Goal: Information Seeking & Learning: Learn about a topic

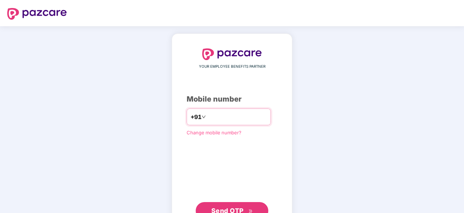
click at [213, 112] on input "number" at bounding box center [237, 117] width 60 height 12
type input "**********"
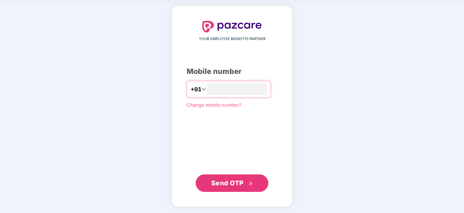
click at [214, 179] on span "Send OTP" at bounding box center [227, 183] width 32 height 8
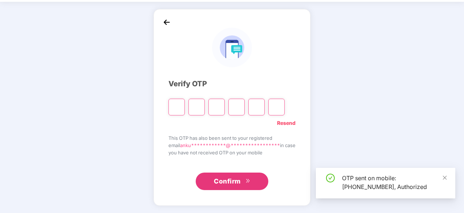
scroll to position [24, 0]
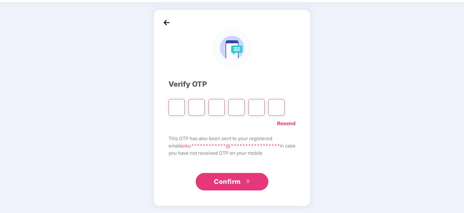
type input "*"
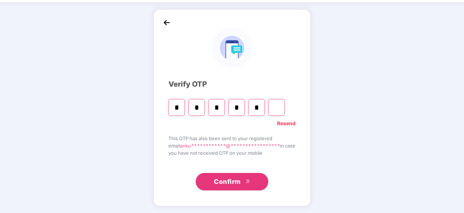
type input "*"
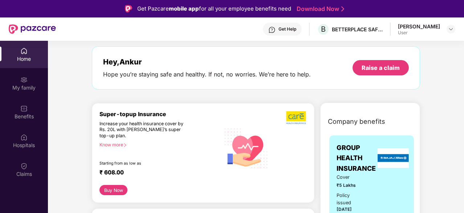
scroll to position [0, 0]
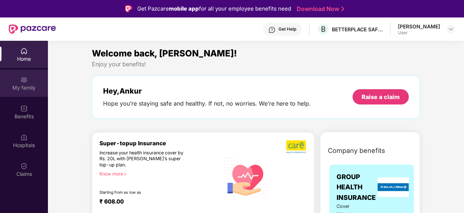
click at [26, 84] on div "My family" at bounding box center [24, 87] width 48 height 7
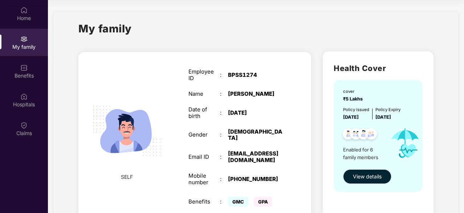
click at [356, 177] on span "View details" at bounding box center [367, 176] width 29 height 8
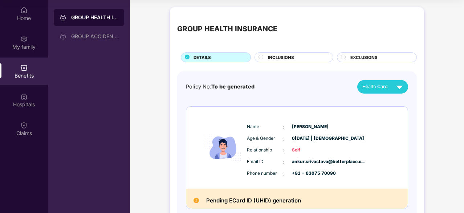
click at [283, 53] on div "INCLUSIONS" at bounding box center [294, 57] width 79 height 10
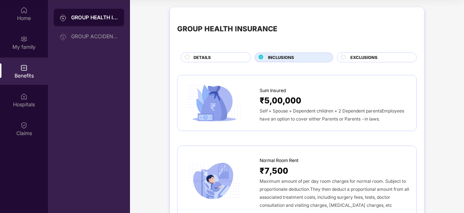
click at [354, 58] on span "EXCLUSIONS" at bounding box center [364, 57] width 27 height 7
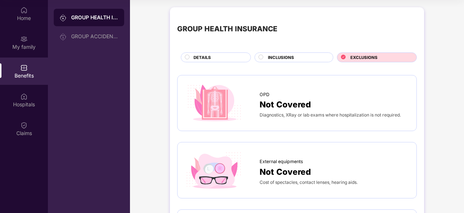
click at [280, 58] on span "INCLUSIONS" at bounding box center [281, 57] width 26 height 7
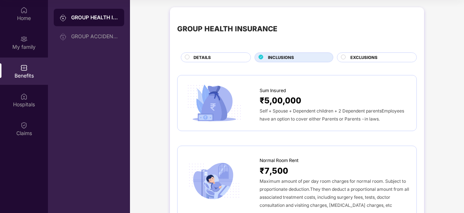
click at [193, 58] on div "DETAILS" at bounding box center [218, 58] width 57 height 8
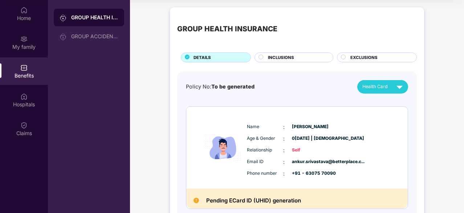
click at [347, 59] on div "EXCLUSIONS" at bounding box center [380, 58] width 66 height 8
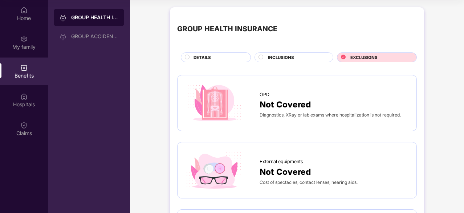
click at [259, 58] on circle at bounding box center [261, 57] width 4 height 4
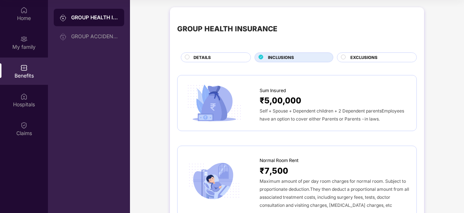
click at [187, 59] on circle at bounding box center [187, 57] width 4 height 4
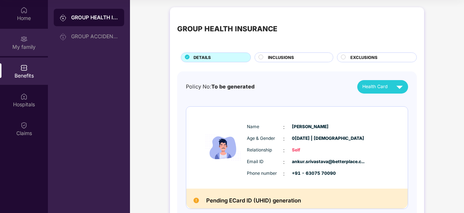
click at [28, 48] on div "My family" at bounding box center [24, 46] width 48 height 7
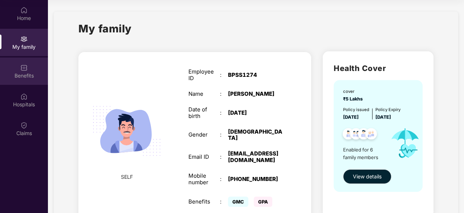
click at [24, 72] on div "Benefits" at bounding box center [24, 75] width 48 height 7
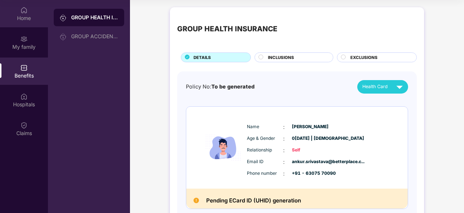
click at [24, 13] on img at bounding box center [23, 10] width 7 height 7
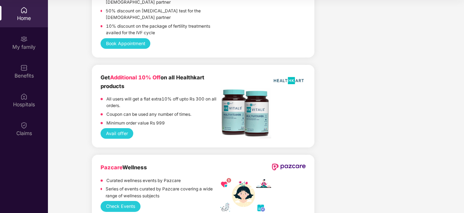
scroll to position [1582, 0]
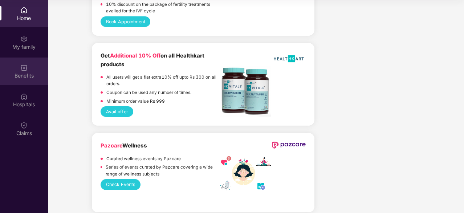
click at [26, 72] on div "Benefits" at bounding box center [24, 75] width 48 height 7
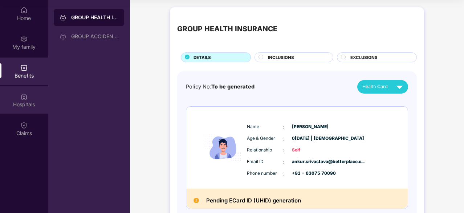
click at [23, 97] on img at bounding box center [23, 96] width 7 height 7
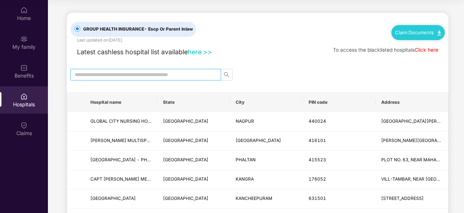
click at [137, 72] on input "text" at bounding box center [143, 74] width 136 height 8
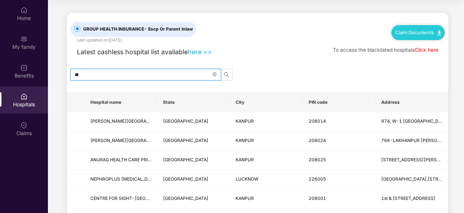
type input "*"
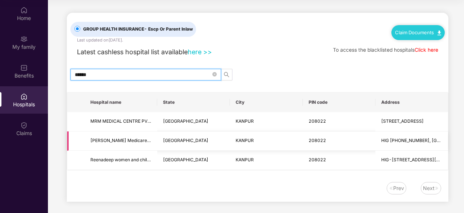
scroll to position [2, 0]
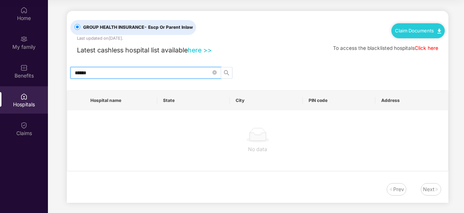
click at [227, 74] on icon "search" at bounding box center [227, 73] width 6 height 6
type input "*"
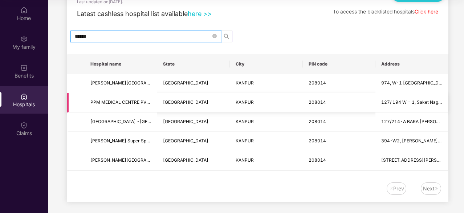
scroll to position [40, 0]
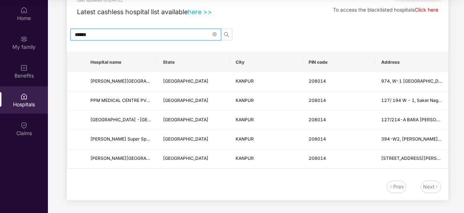
type input "******"
click at [433, 188] on div "Next" at bounding box center [429, 186] width 12 height 8
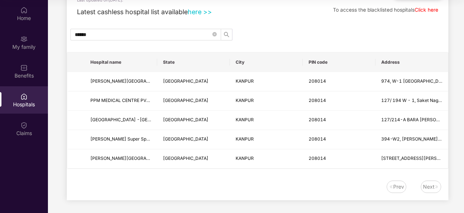
scroll to position [0, 0]
